Goal: Find specific page/section

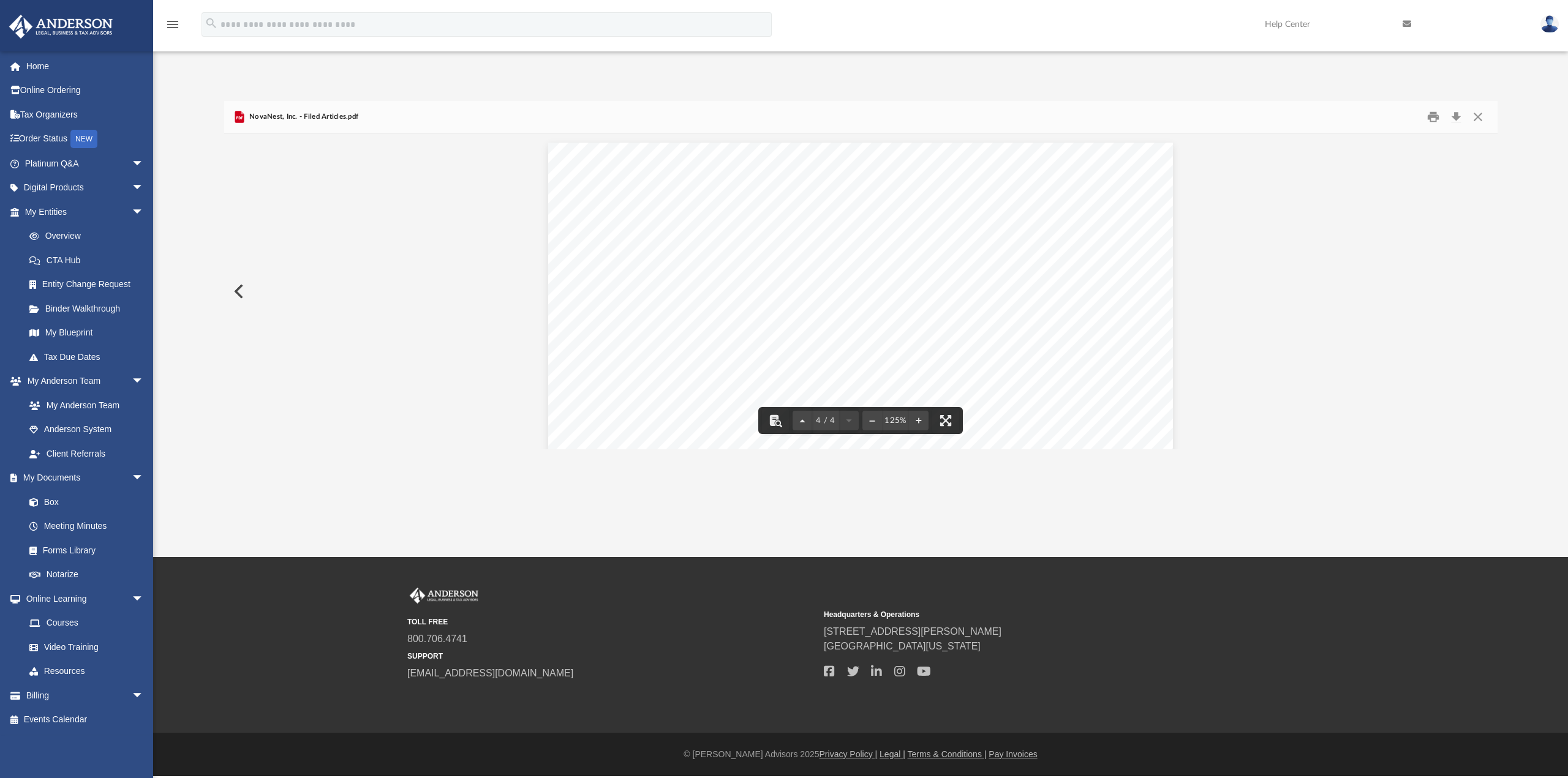
scroll to position [2562, 0]
drag, startPoint x: 622, startPoint y: 236, endPoint x: 572, endPoint y: 197, distance: 63.4
click at [572, 197] on div "Page 4" at bounding box center [860, 464] width 625 height 808
drag, startPoint x: 621, startPoint y: 235, endPoint x: 585, endPoint y: 204, distance: 47.5
click at [585, 204] on div "Page 4" at bounding box center [860, 464] width 625 height 808
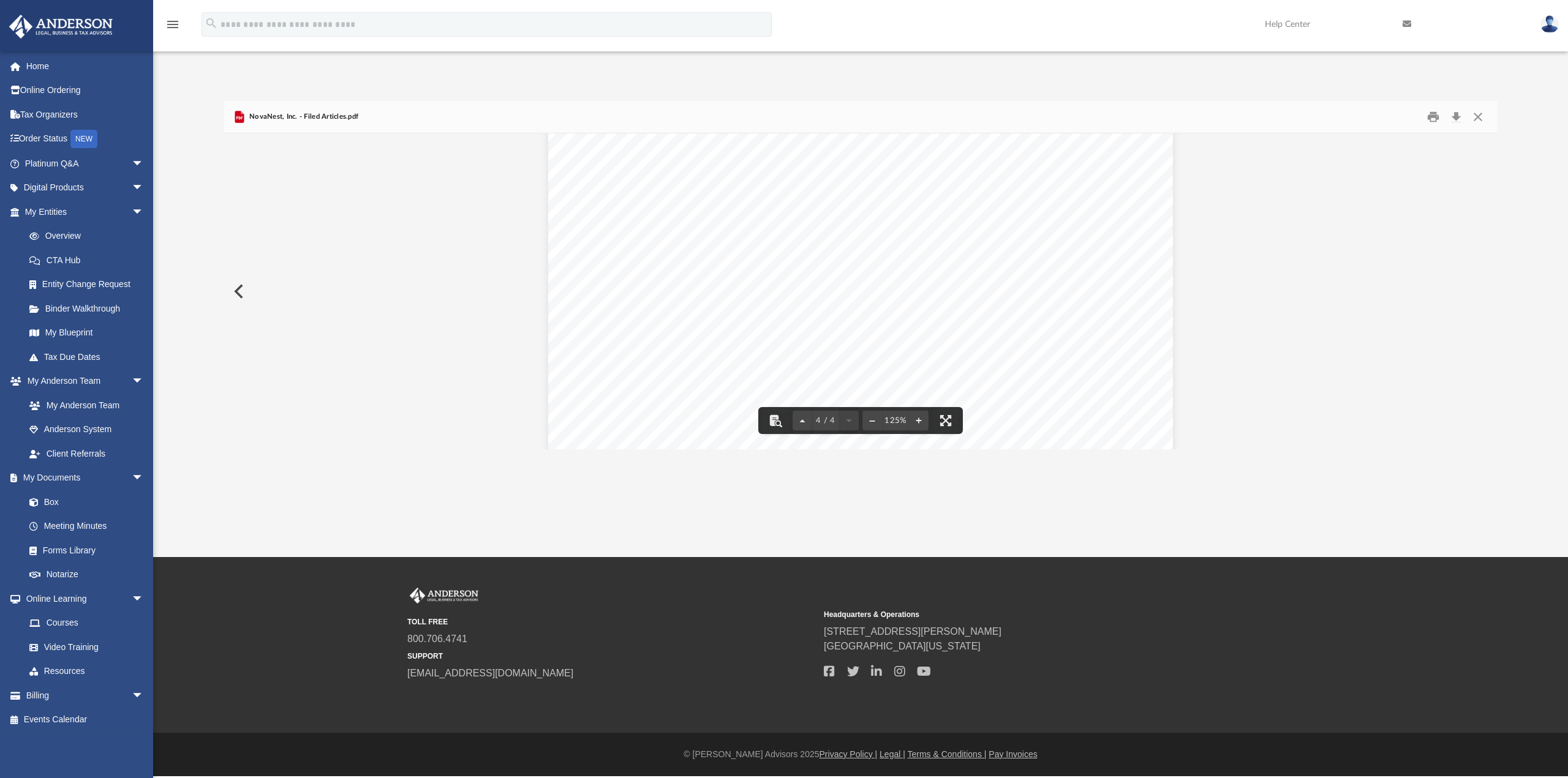
click at [598, 206] on div "Page 4" at bounding box center [860, 464] width 625 height 808
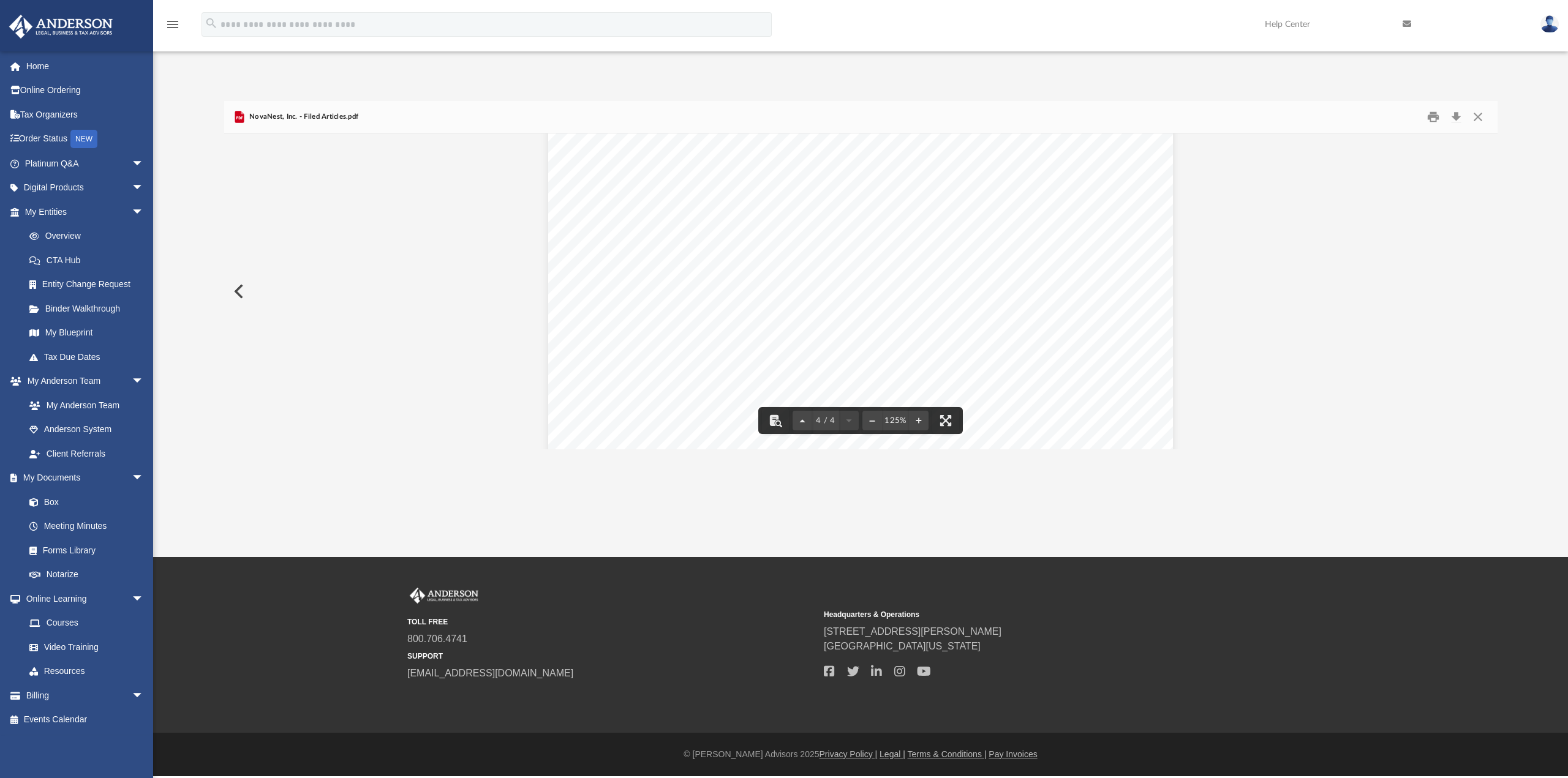
click at [598, 206] on div "Page 4" at bounding box center [860, 464] width 625 height 808
click at [597, 205] on div "Page 4" at bounding box center [860, 464] width 625 height 808
drag, startPoint x: 626, startPoint y: 234, endPoint x: 575, endPoint y: 207, distance: 57.7
click at [575, 207] on div "Page 4" at bounding box center [860, 464] width 625 height 808
